Goal: Information Seeking & Learning: Understand process/instructions

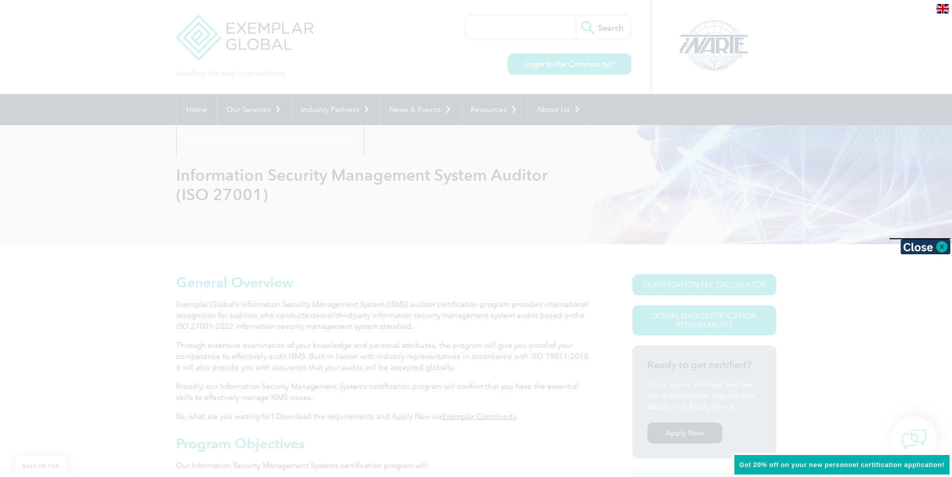
scroll to position [200, 0]
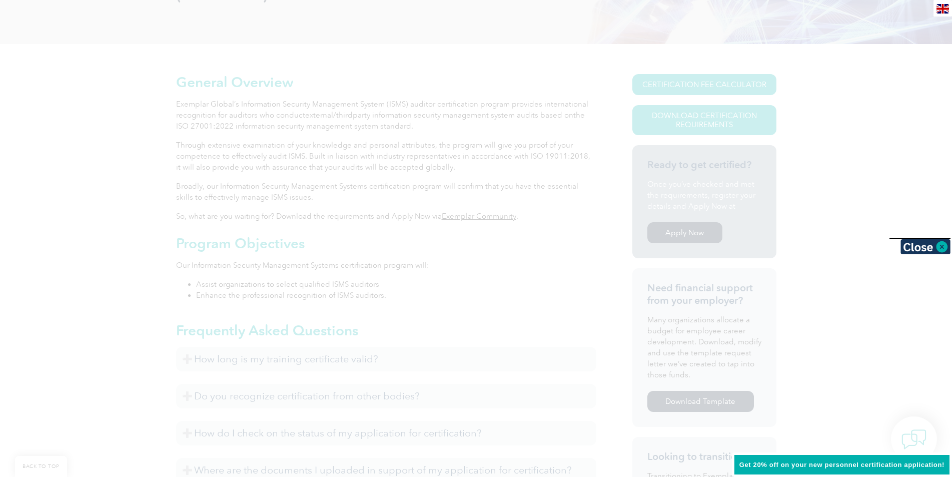
click at [812, 198] on div at bounding box center [476, 238] width 952 height 477
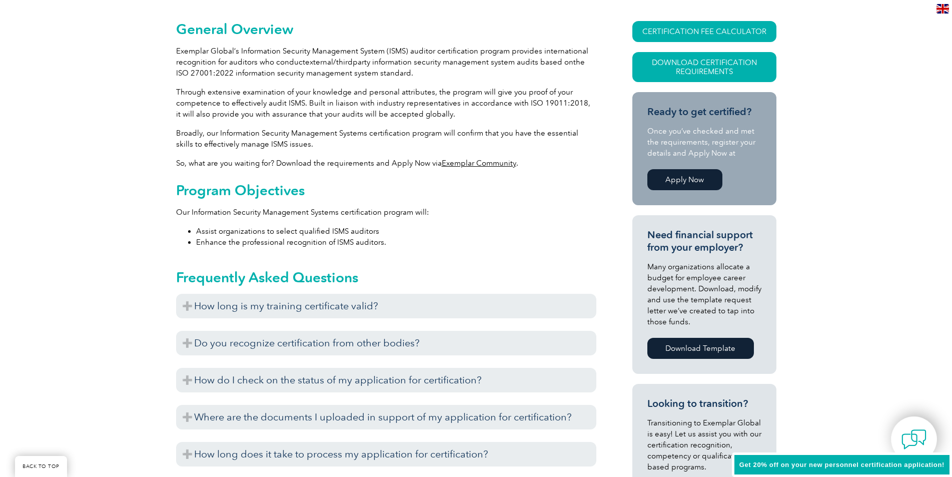
scroll to position [250, 0]
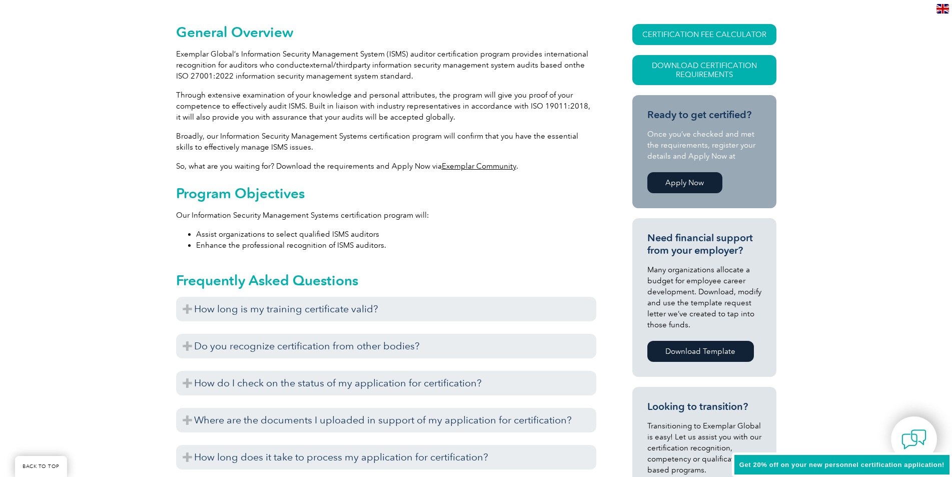
click at [686, 177] on link "Apply Now" at bounding box center [685, 182] width 75 height 21
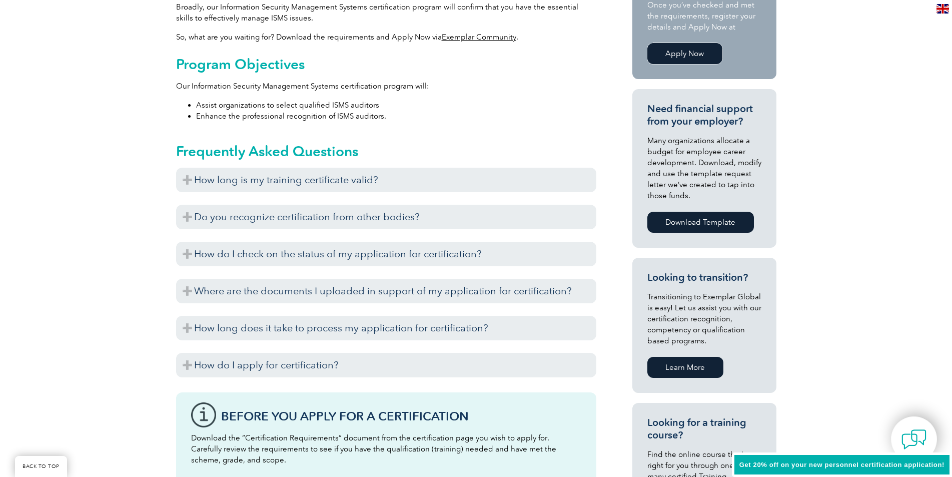
scroll to position [400, 0]
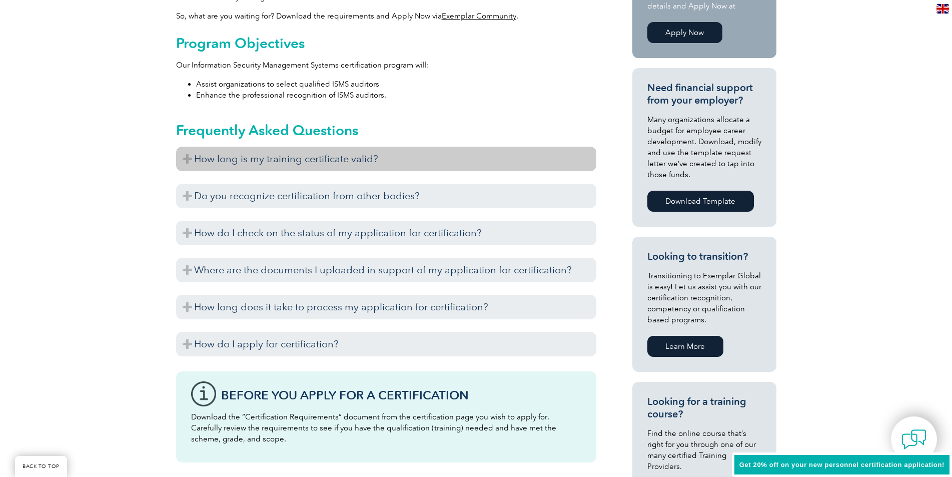
click at [189, 157] on h3 "How long is my training certificate valid?" at bounding box center [386, 159] width 420 height 25
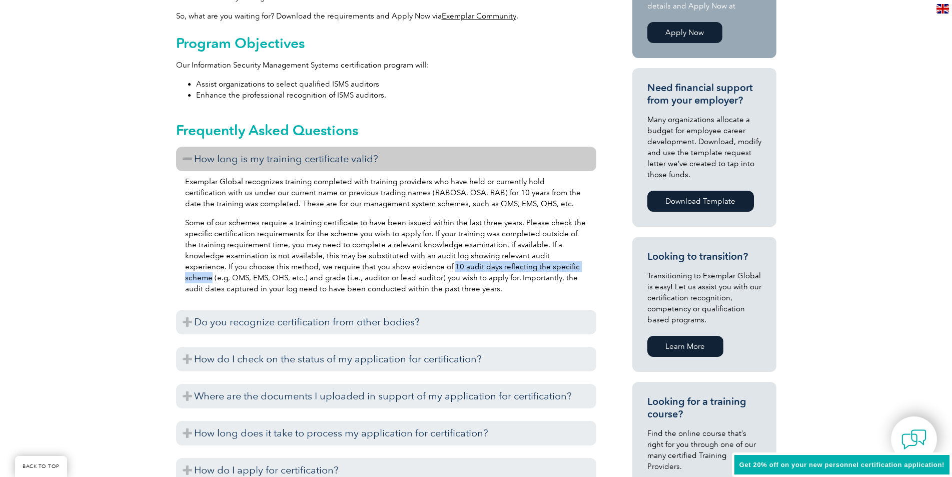
drag, startPoint x: 386, startPoint y: 267, endPoint x: 534, endPoint y: 267, distance: 147.6
click at [534, 267] on p "Some of our schemes require a training certificate to have been issued within t…" at bounding box center [386, 255] width 402 height 77
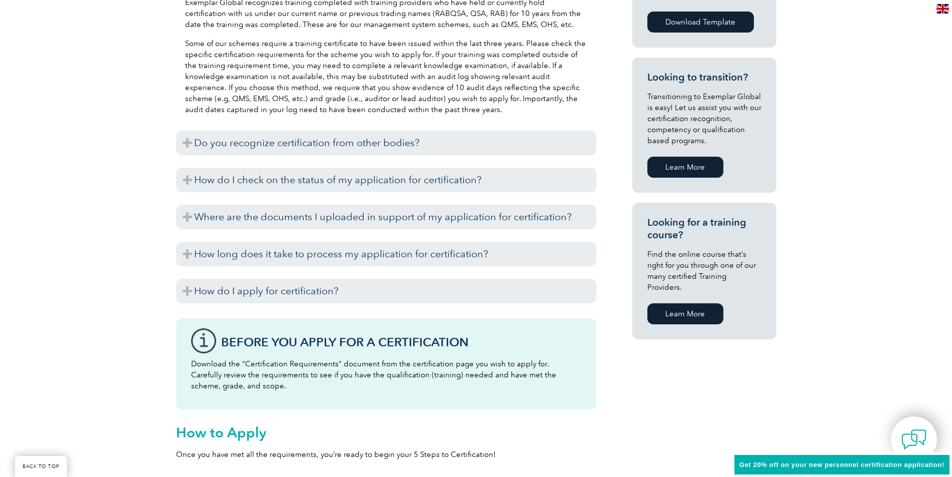
scroll to position [601, 0]
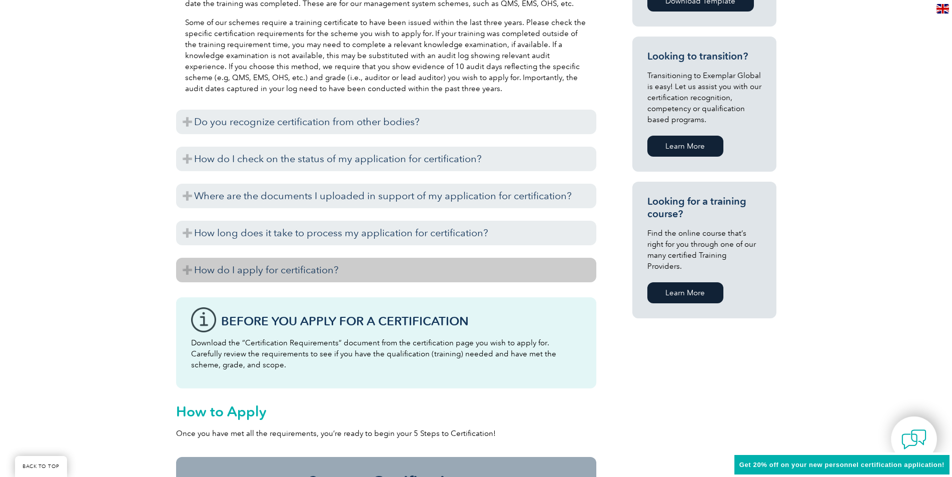
click at [185, 271] on h3 "How do I apply for certification?" at bounding box center [386, 270] width 420 height 25
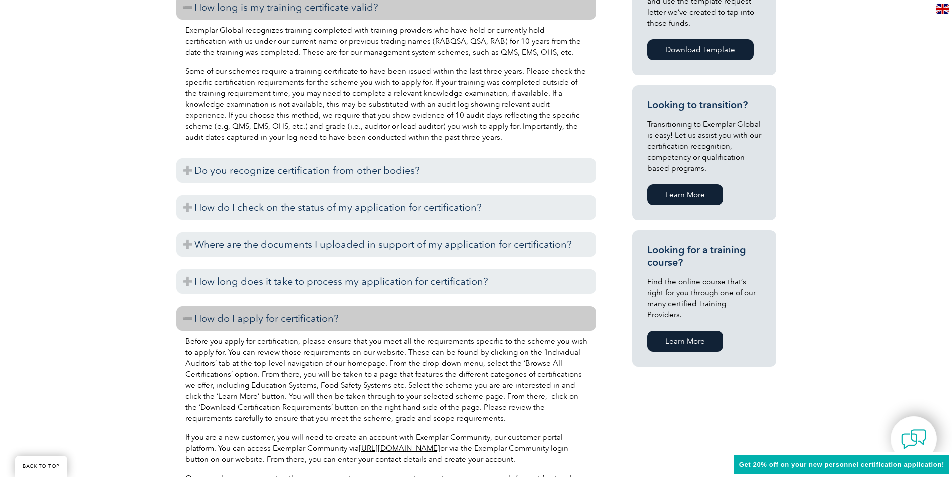
scroll to position [502, 0]
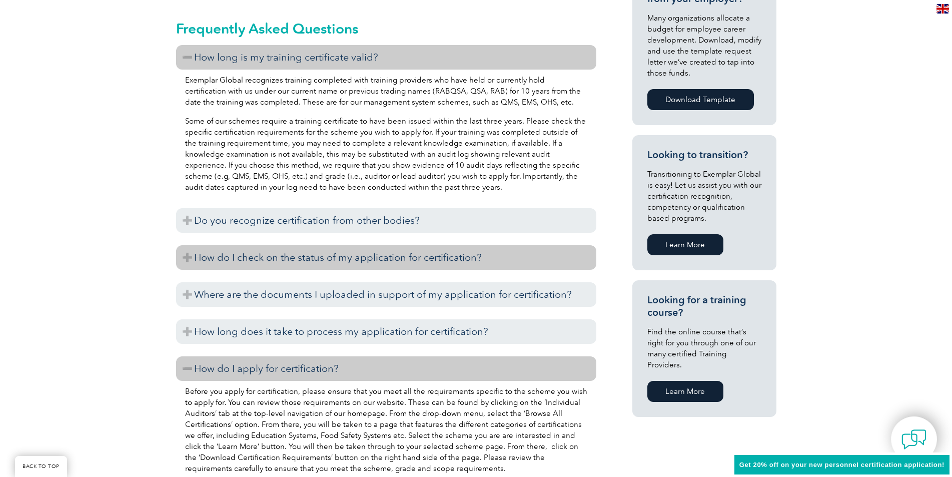
click at [182, 259] on h3 "How do I check on the status of my application for certification?" at bounding box center [386, 257] width 420 height 25
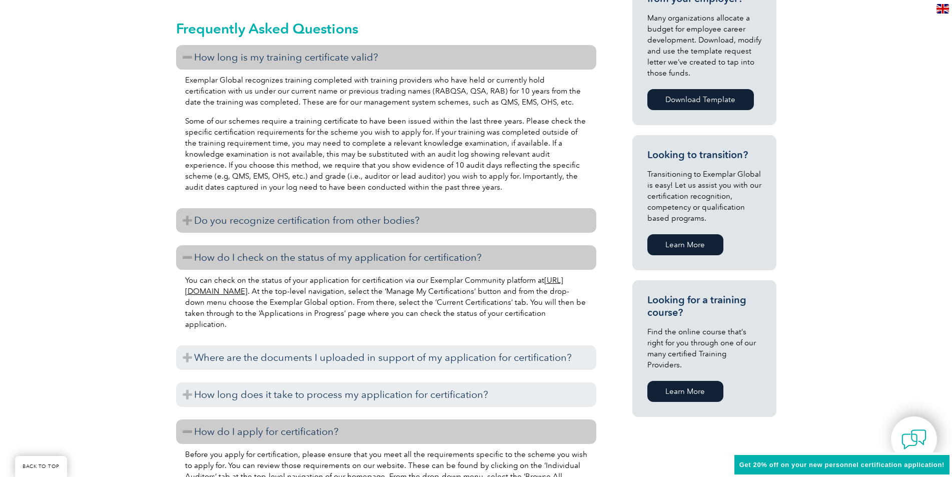
click at [190, 217] on h3 "Do you recognize certification from other bodies?" at bounding box center [386, 220] width 420 height 25
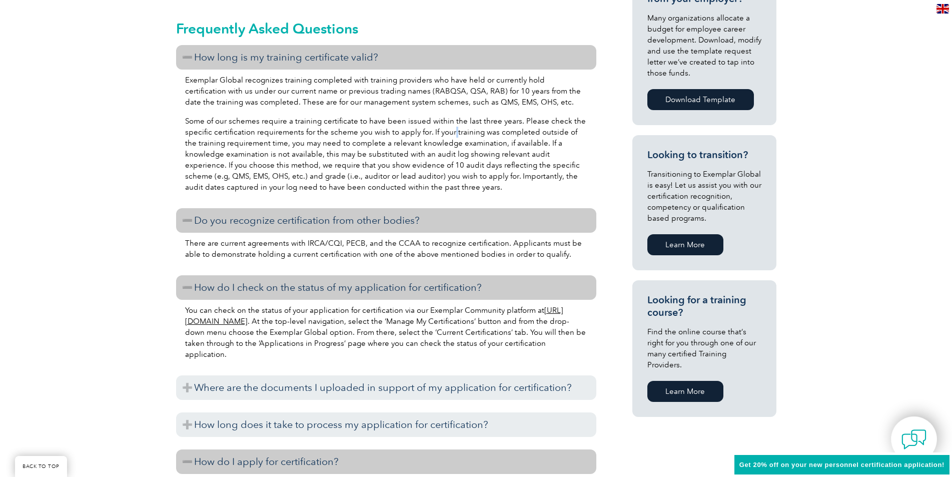
click at [452, 130] on p "Some of our schemes require a training certificate to have been issued within t…" at bounding box center [386, 154] width 402 height 77
